Goal: Download file/media

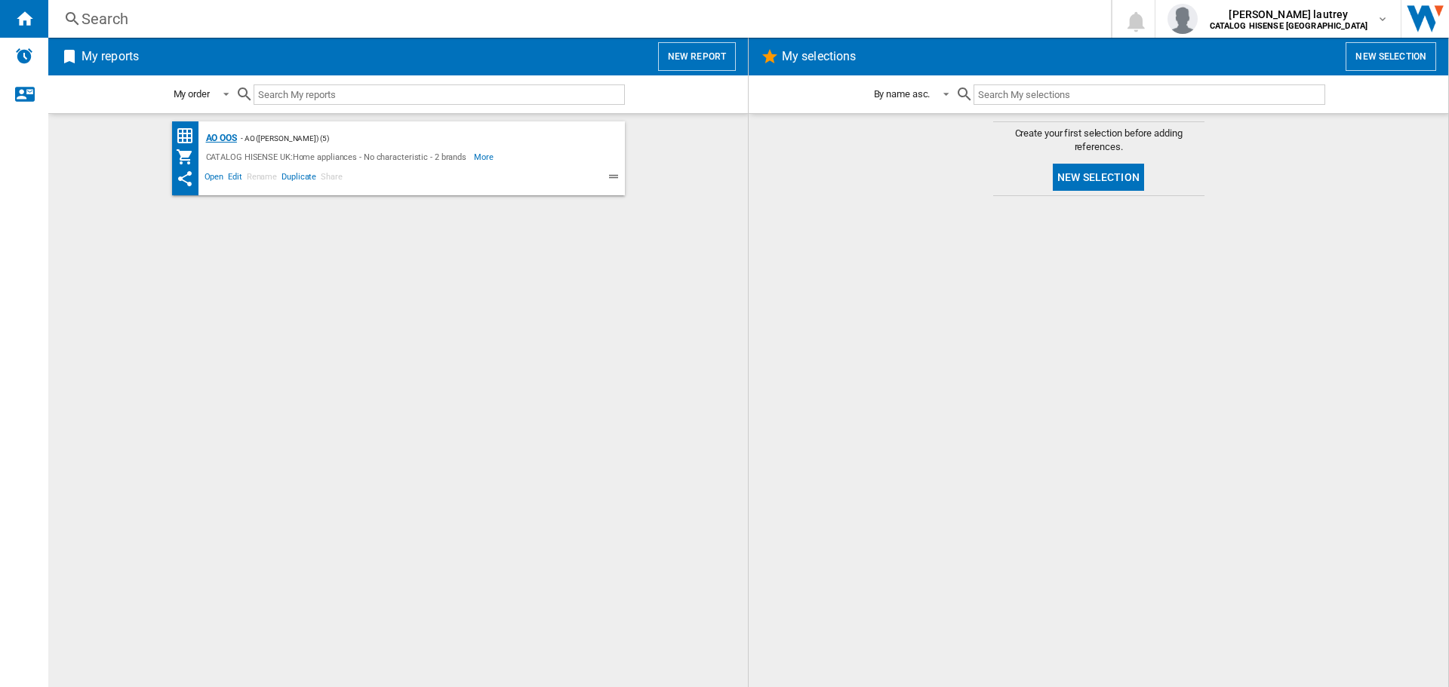
click at [226, 140] on div "AO OOS" at bounding box center [219, 138] width 35 height 19
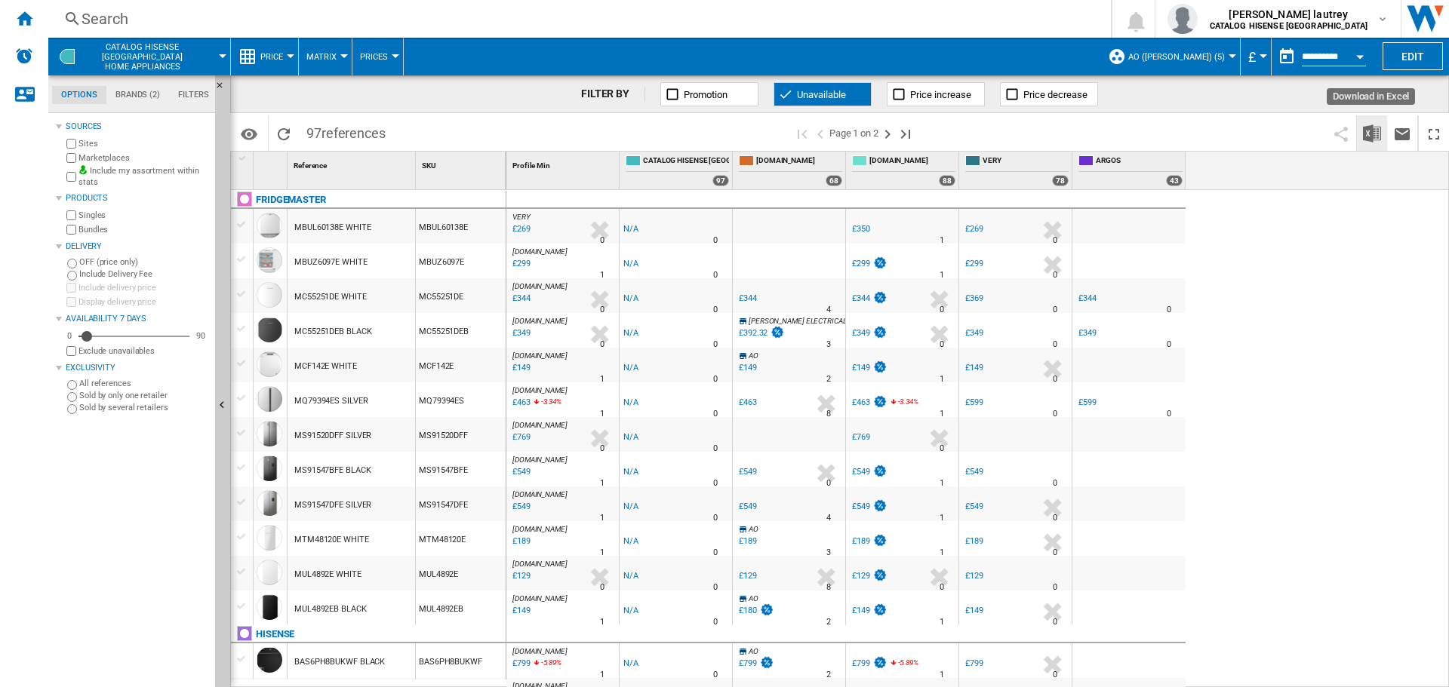
click at [1376, 133] on img "Download in Excel" at bounding box center [1372, 133] width 18 height 18
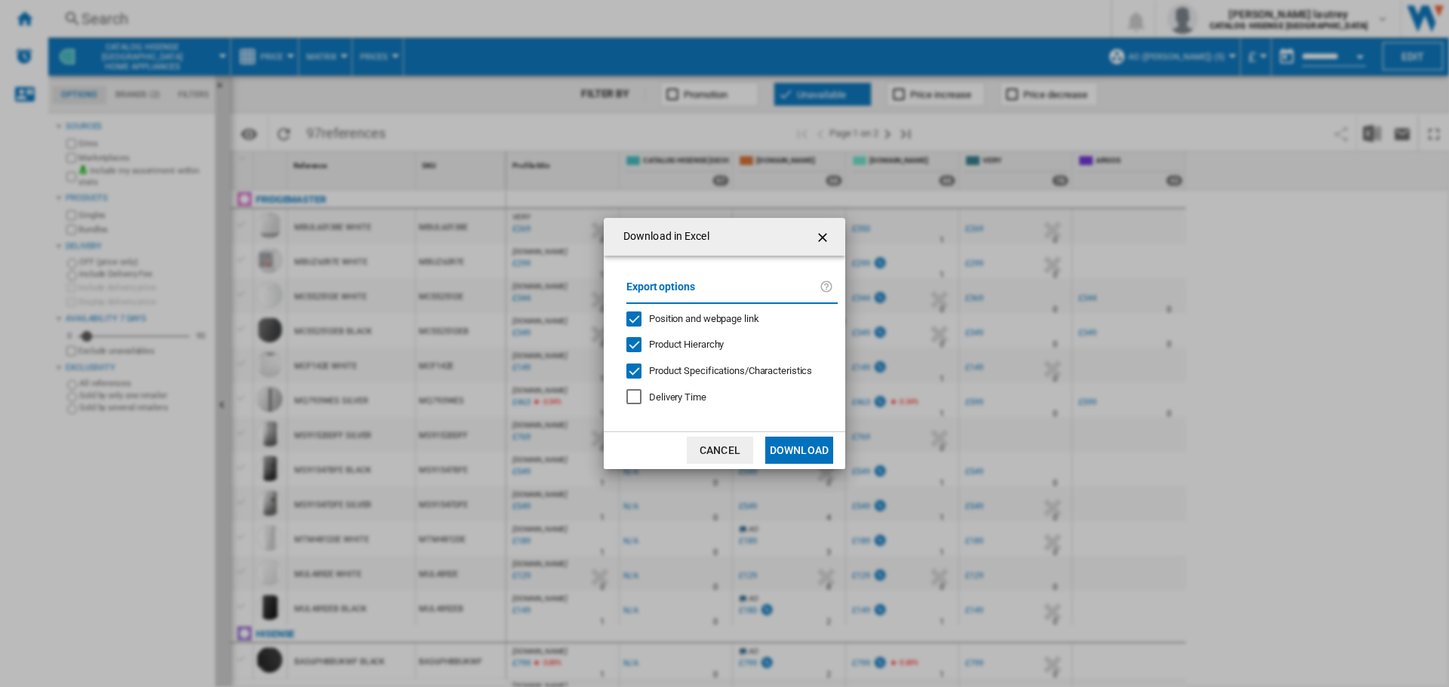
click at [719, 313] on span "Position and webpage link" at bounding box center [704, 318] width 110 height 11
click at [706, 338] on div "Export options Position and webpage link Product Hierarchy Product Specificatio…" at bounding box center [732, 344] width 226 height 146
click at [704, 367] on span "Product Specifications/Characteristics" at bounding box center [730, 370] width 163 height 11
click at [702, 343] on span "Product Hierarchy" at bounding box center [686, 344] width 75 height 11
click at [768, 438] on button "Download" at bounding box center [799, 450] width 68 height 27
